Goal: Information Seeking & Learning: Learn about a topic

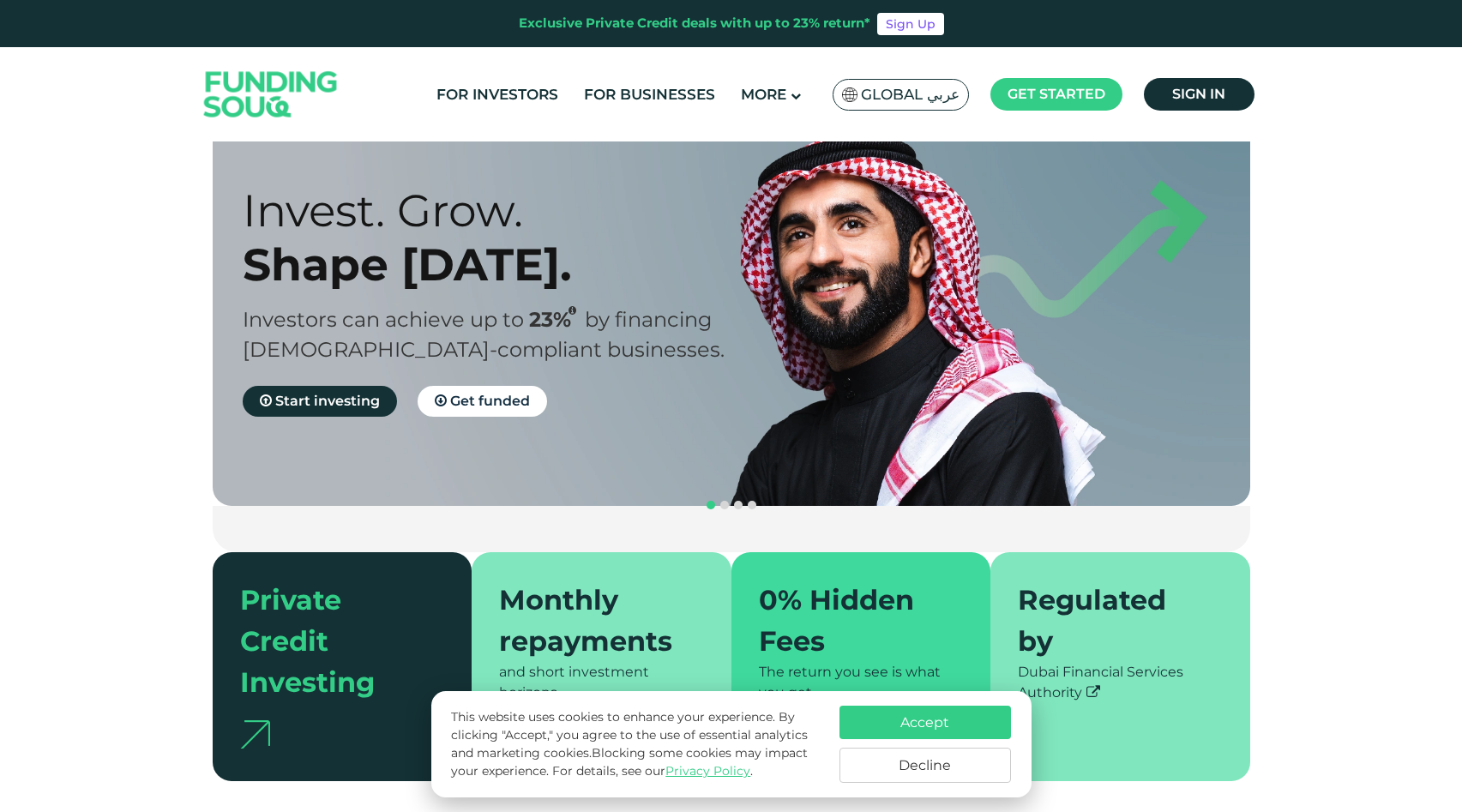
click at [894, 686] on div "0% Hidden Fees The return you see is what you get" at bounding box center [861, 667] width 260 height 229
click at [903, 720] on button "Accept" at bounding box center [925, 722] width 171 height 33
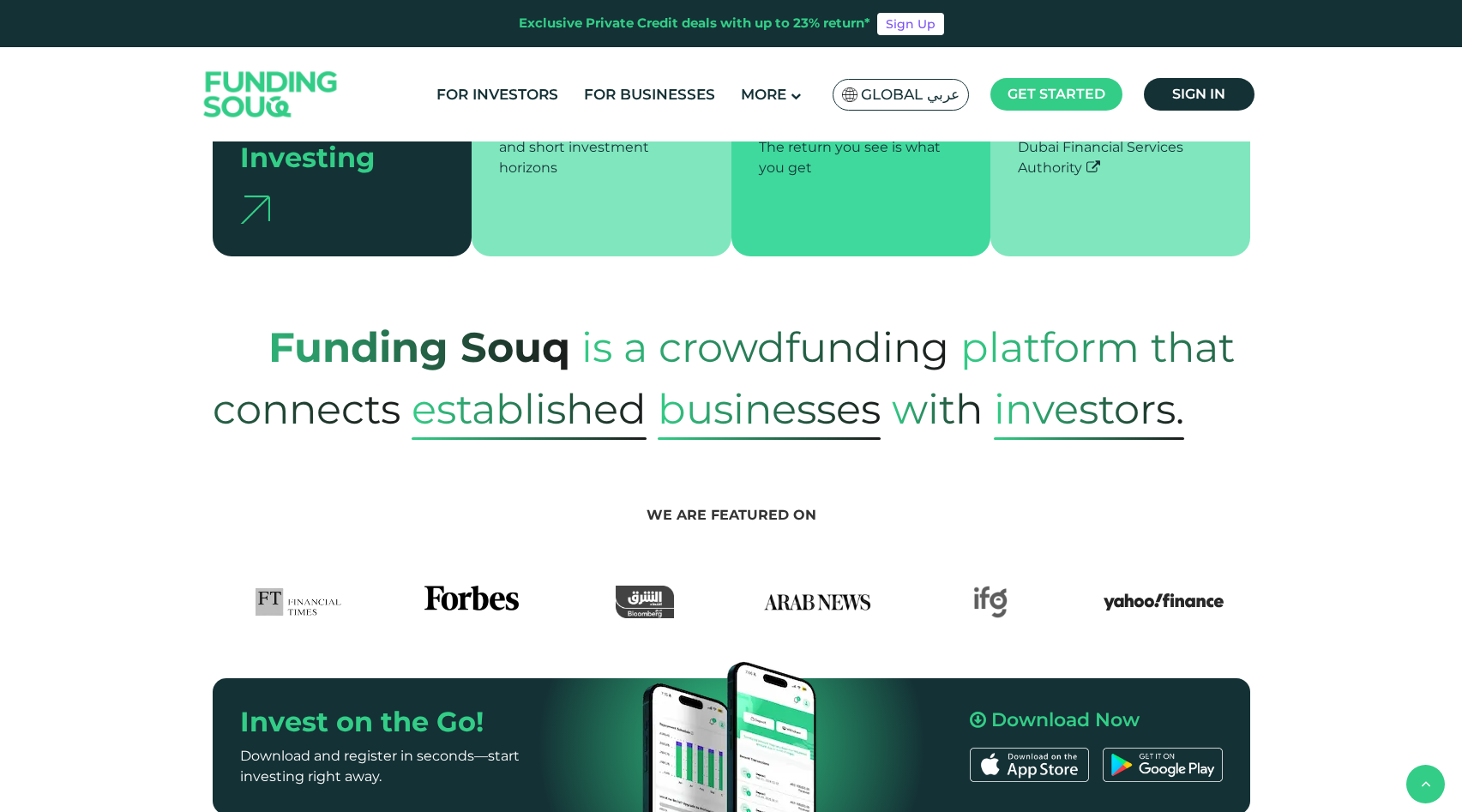
scroll to position [560, 0]
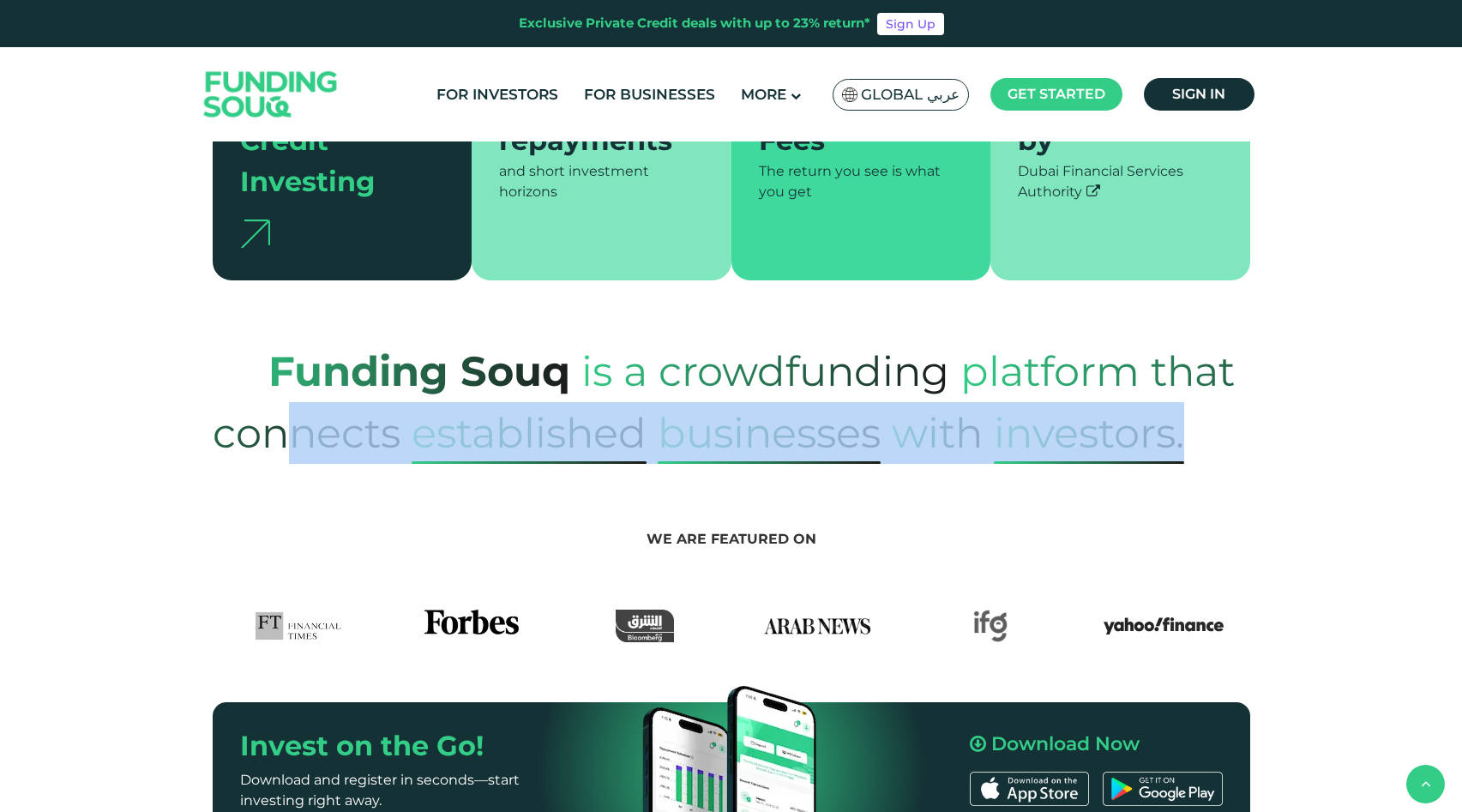
drag, startPoint x: 1187, startPoint y: 392, endPoint x: 286, endPoint y: 384, distance: 901.0
click at [286, 384] on p "Funding Souq is a crowdfunding platform that connects established Businesses wi…" at bounding box center [731, 402] width 1038 height 123
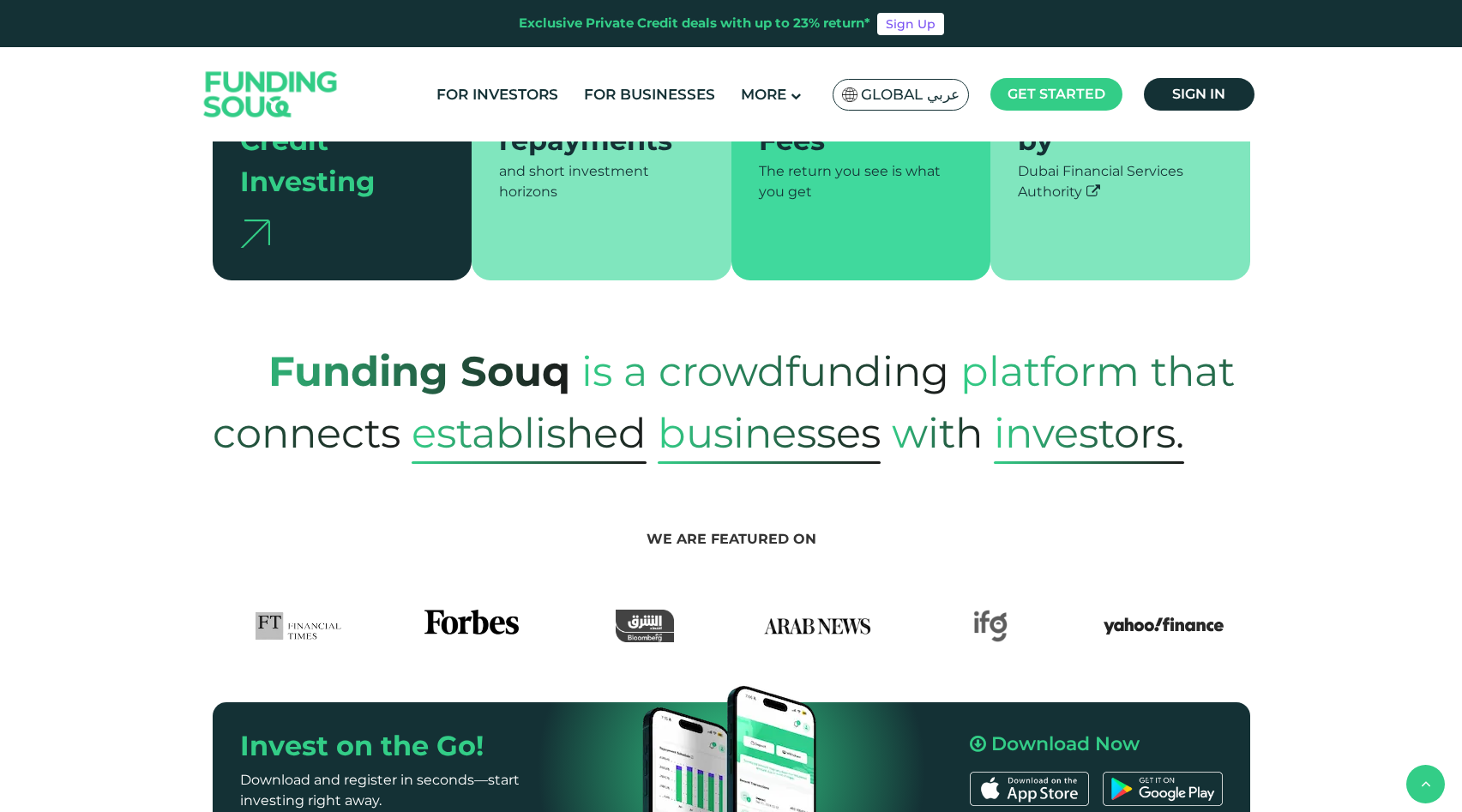
click at [300, 347] on span "platform that connects" at bounding box center [723, 402] width 1022 height 146
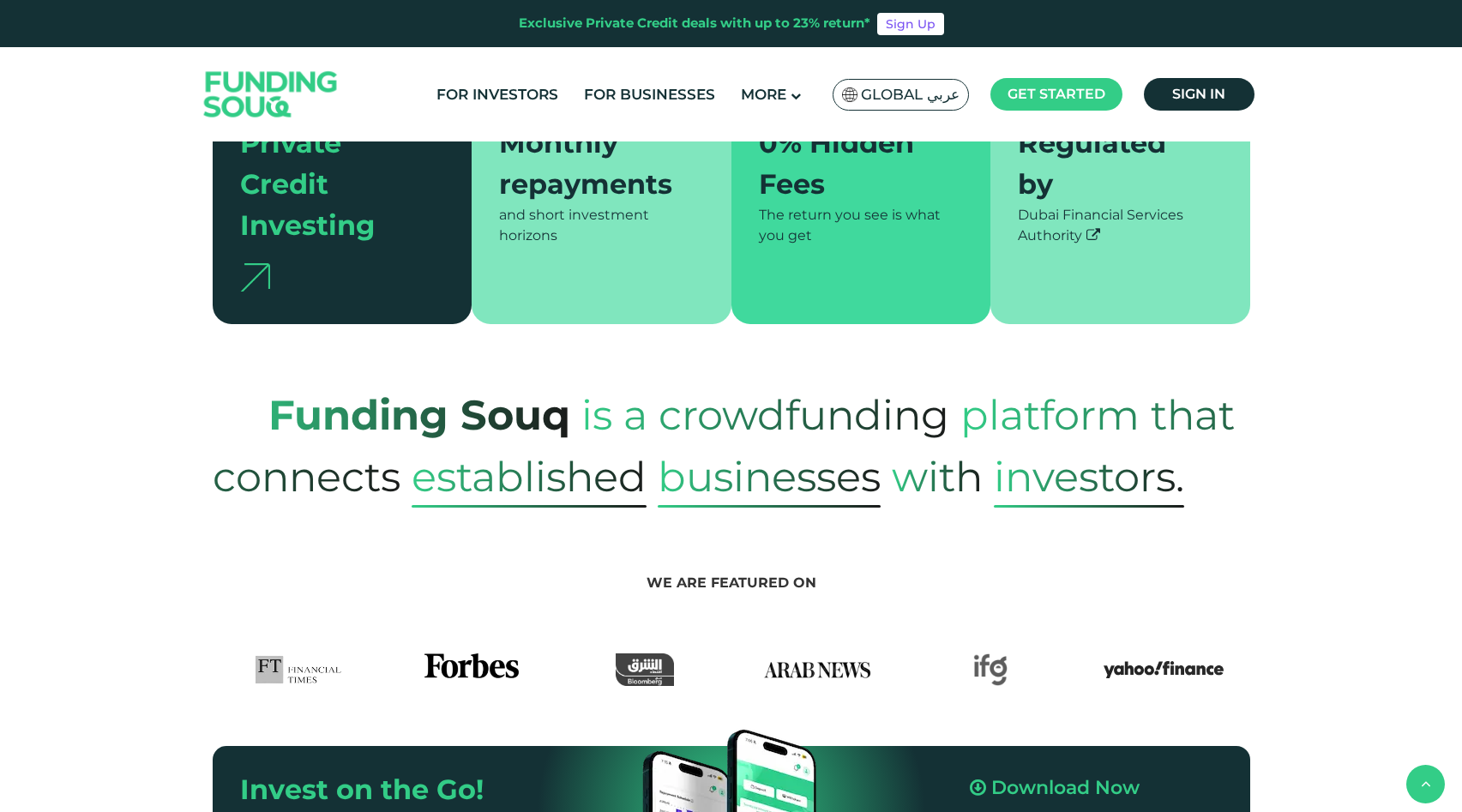
type tc-range-slider "4"
